Goal: Information Seeking & Learning: Find specific fact

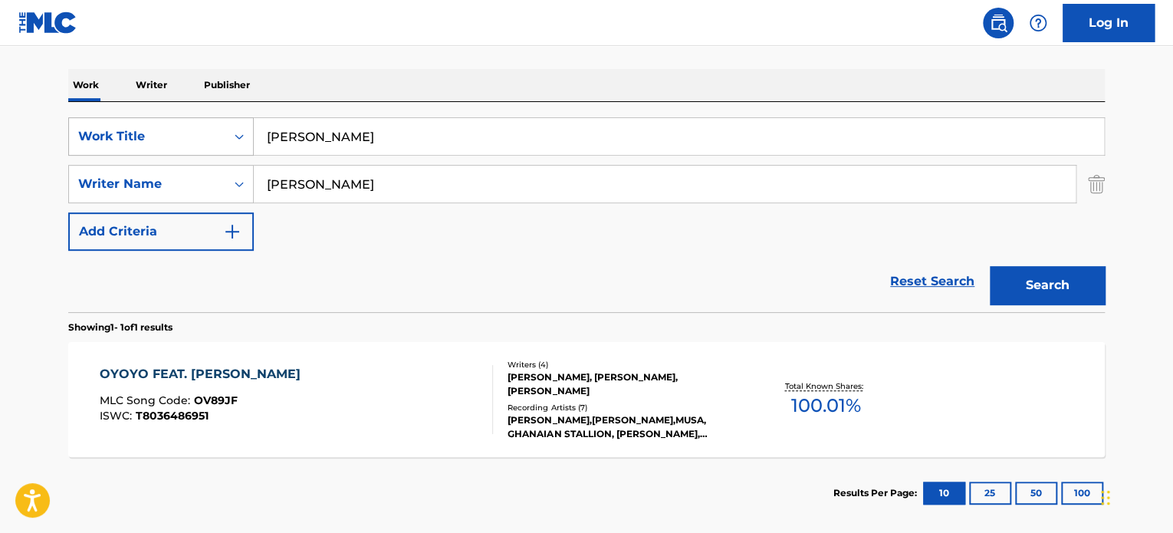
drag, startPoint x: 0, startPoint y: 0, endPoint x: 97, endPoint y: 130, distance: 162.3
click at [97, 130] on div "SearchWithCriteria61d1d0c2-e61e-429e-a8fc-f81350a09e6e Work Title MANSA MUSA" at bounding box center [586, 136] width 1037 height 38
type input "temptations"
type input "shakur"
click at [990, 266] on button "Search" at bounding box center [1047, 285] width 115 height 38
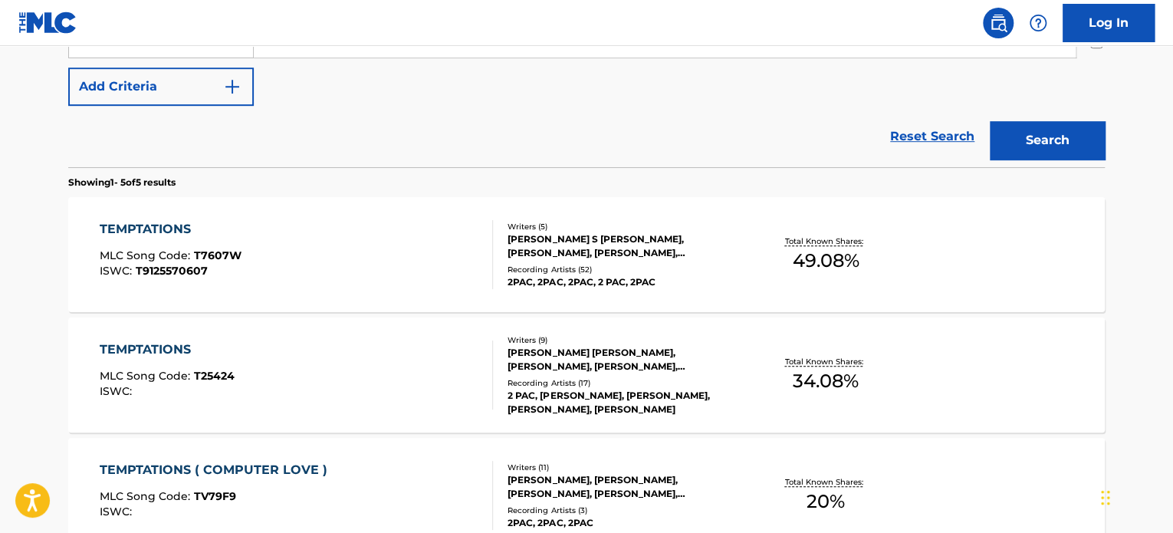
scroll to position [377, 0]
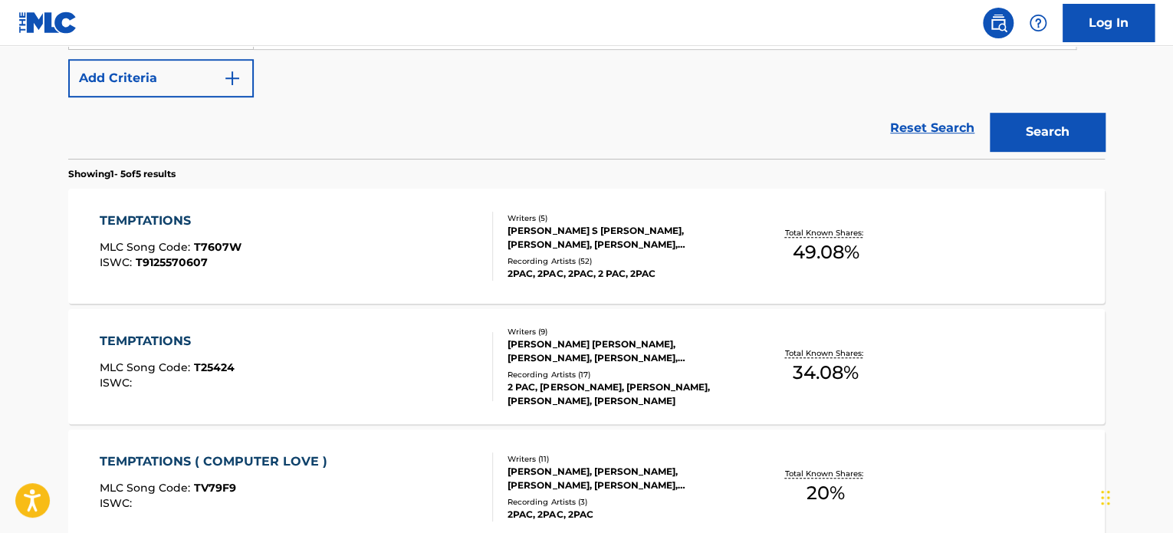
click at [610, 273] on div "2PAC, 2PAC, 2PAC, 2 PAC, 2PAC" at bounding box center [624, 274] width 232 height 14
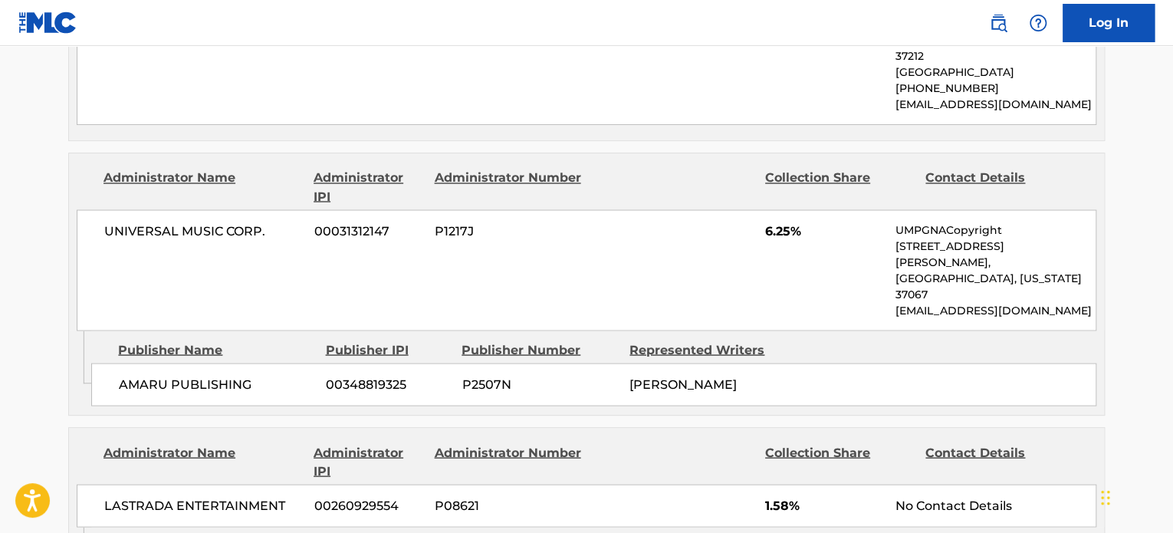
scroll to position [1380, 0]
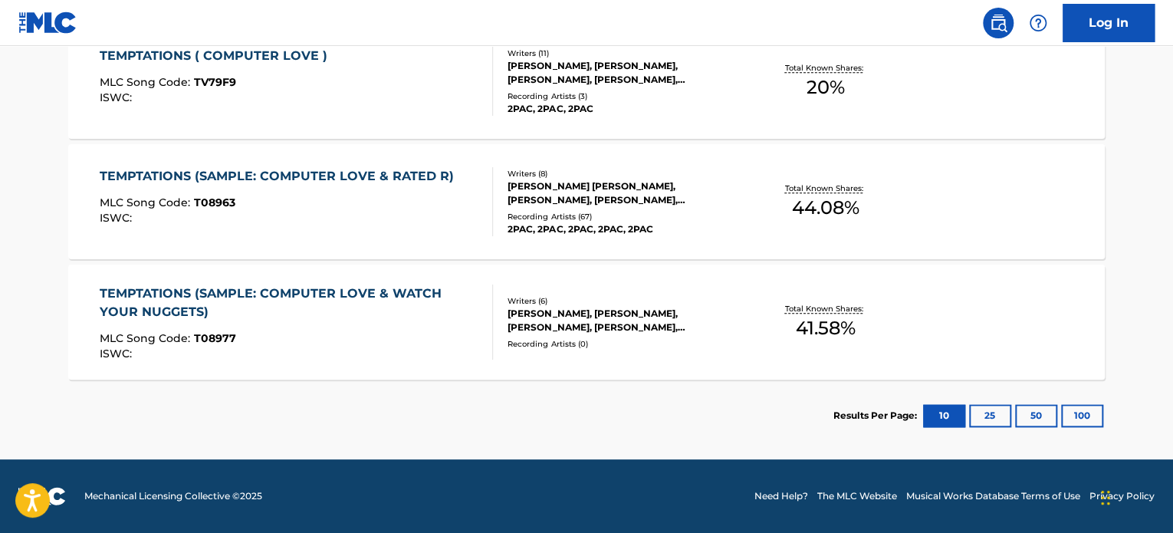
scroll to position [465, 0]
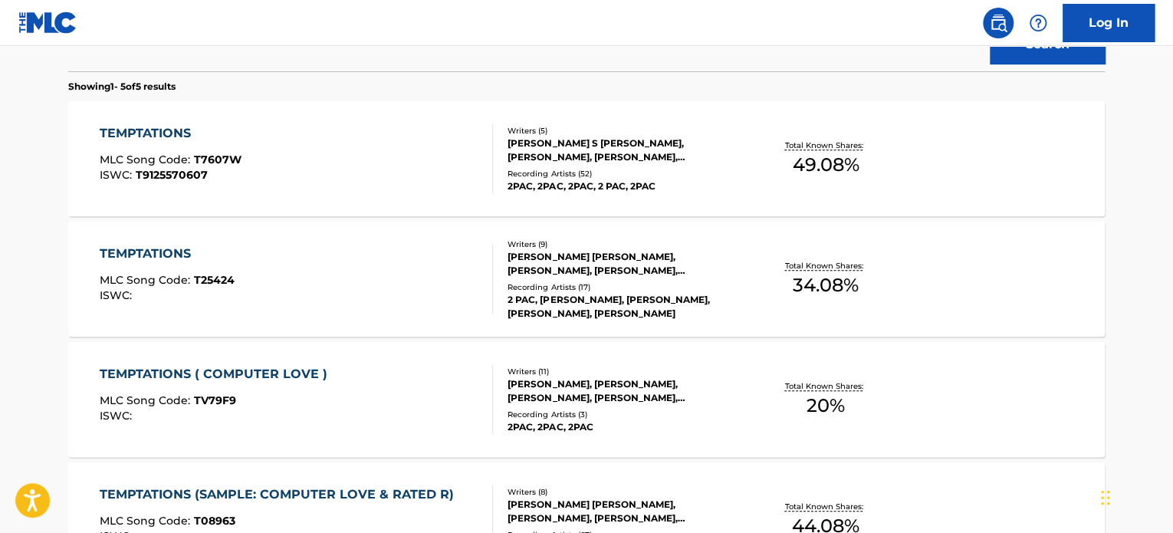
click at [624, 268] on div "[PERSON_NAME] [PERSON_NAME], [PERSON_NAME], [PERSON_NAME], [PERSON_NAME], [PERS…" at bounding box center [624, 264] width 232 height 28
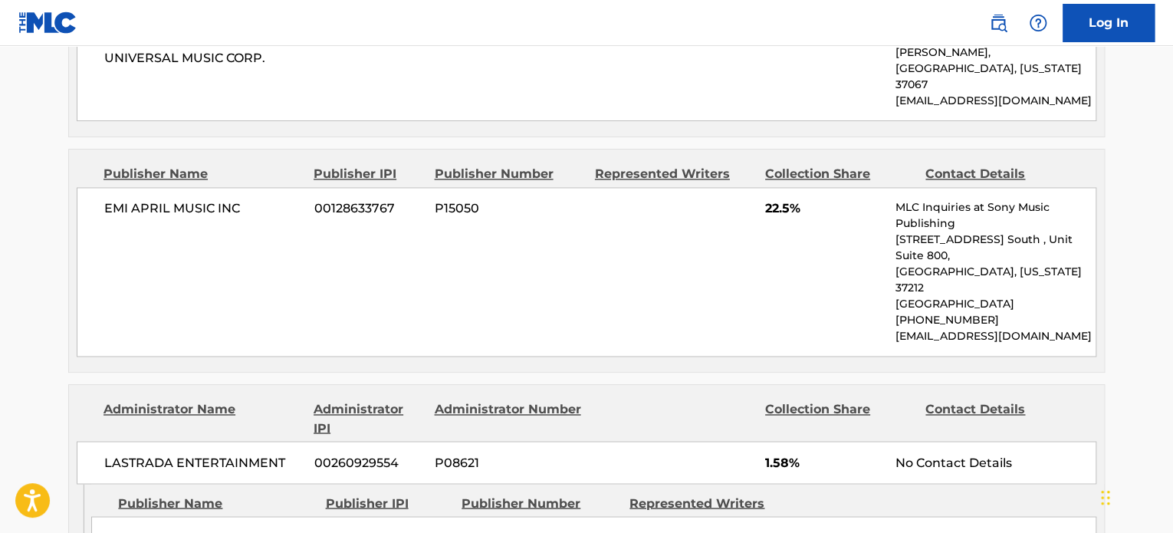
scroll to position [1074, 0]
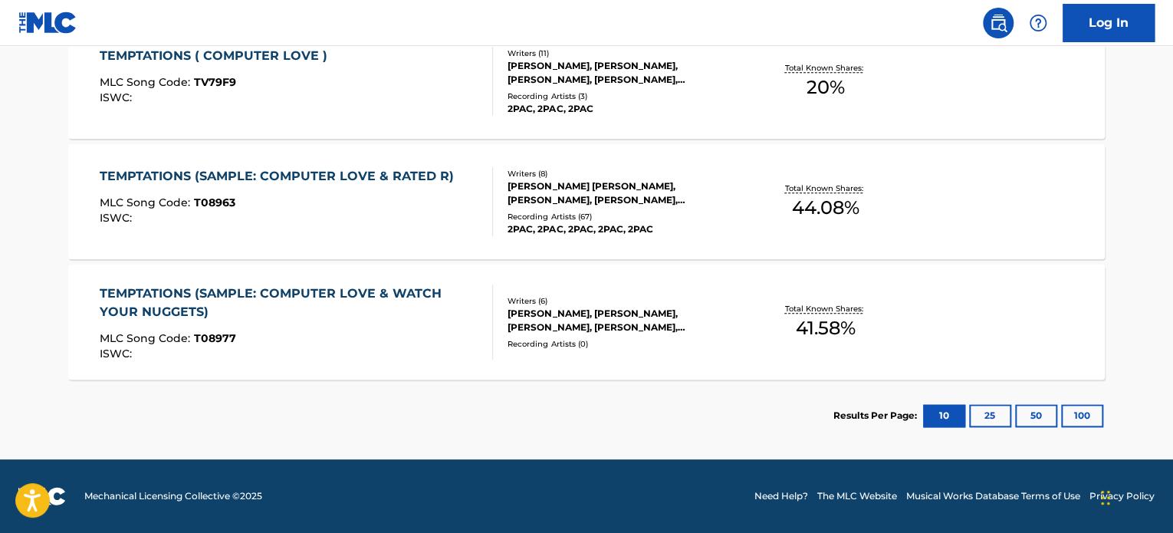
scroll to position [552, 0]
